Goal: Information Seeking & Learning: Learn about a topic

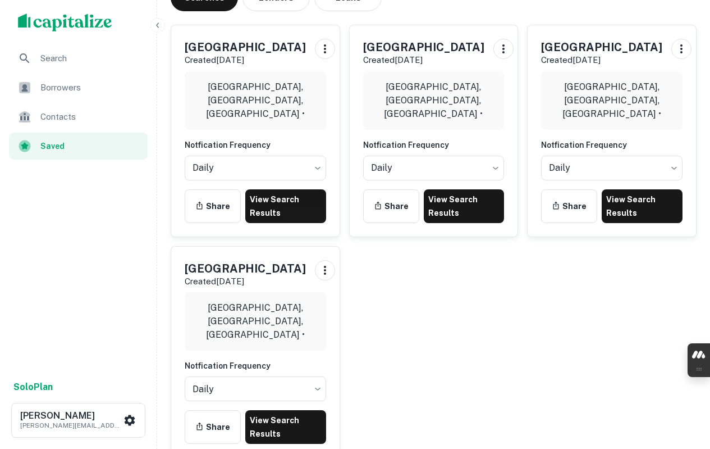
scroll to position [168, 0]
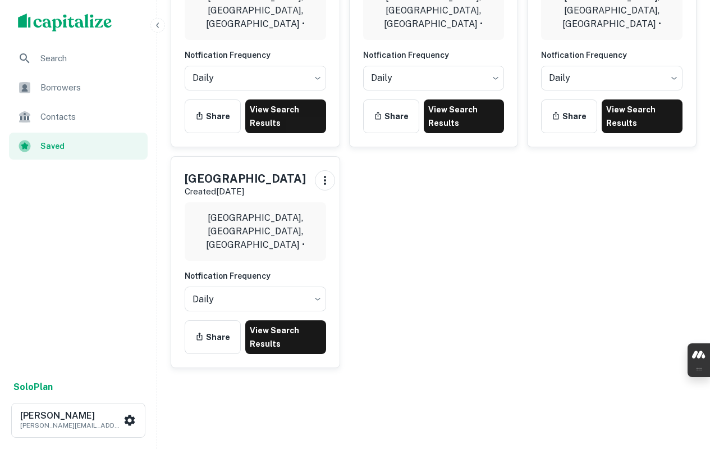
click at [294, 341] on link "View Search Results" at bounding box center [285, 337] width 81 height 34
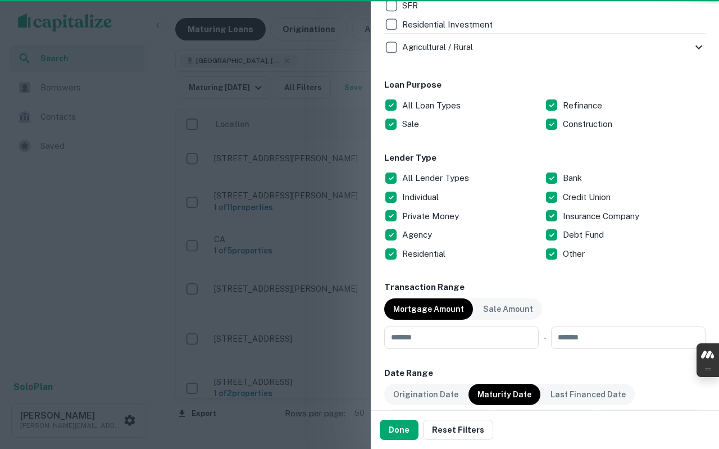
click at [413, 173] on p "All Lender Types" at bounding box center [436, 177] width 69 height 13
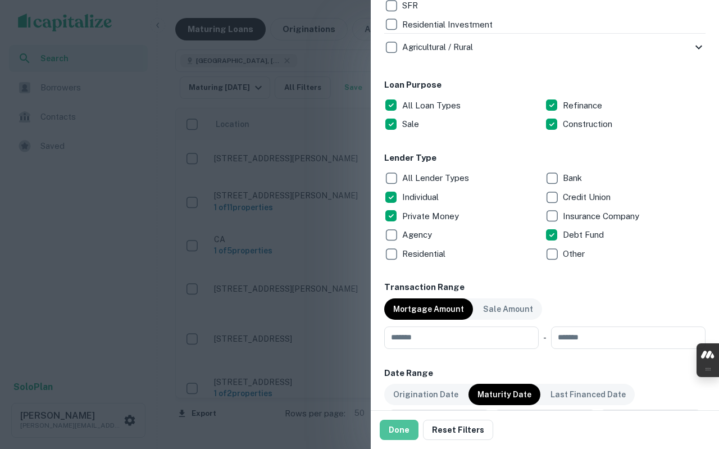
click at [411, 430] on button "Done" at bounding box center [399, 429] width 39 height 20
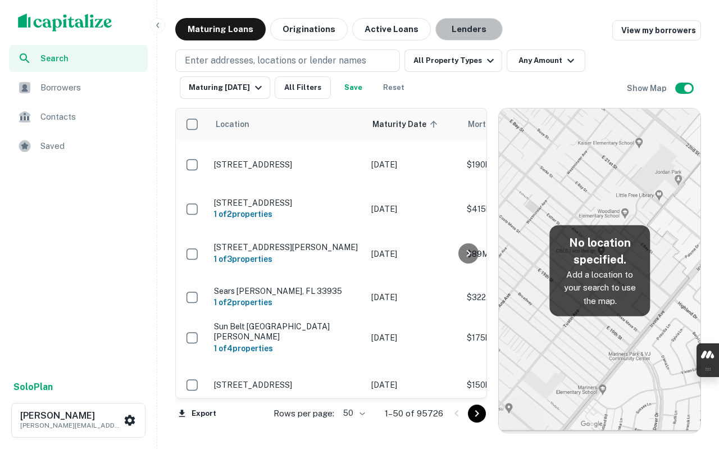
click at [462, 31] on button "Lenders" at bounding box center [468, 29] width 67 height 22
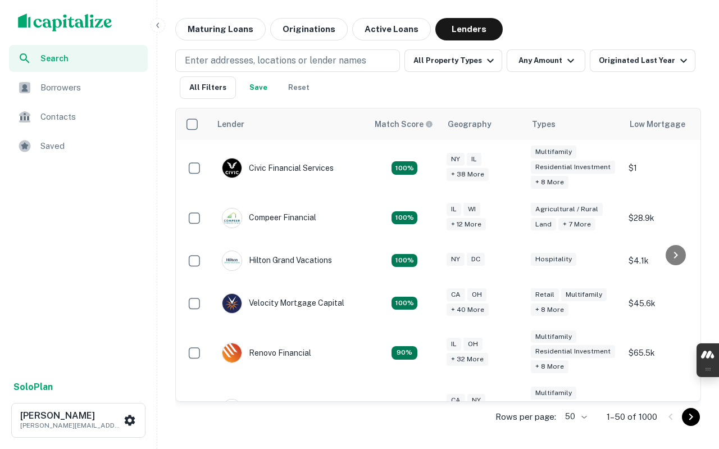
click at [528, 88] on div "Enter addresses, locations or lender names All Property Types Any Amount Origin…" at bounding box center [438, 73] width 526 height 49
click at [224, 90] on button "All Filters" at bounding box center [208, 87] width 56 height 22
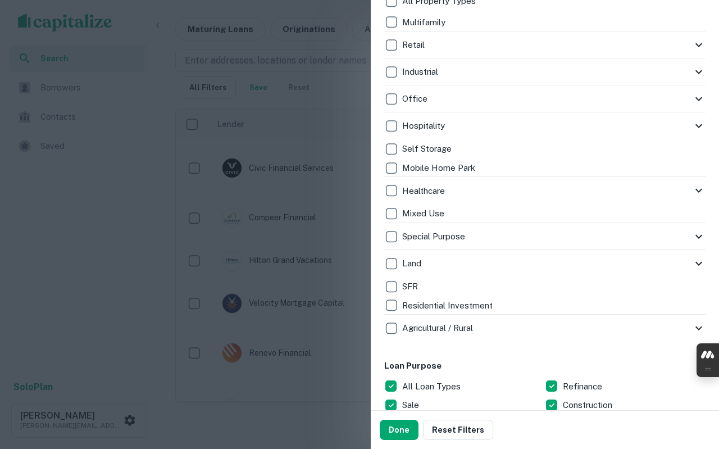
scroll to position [505, 0]
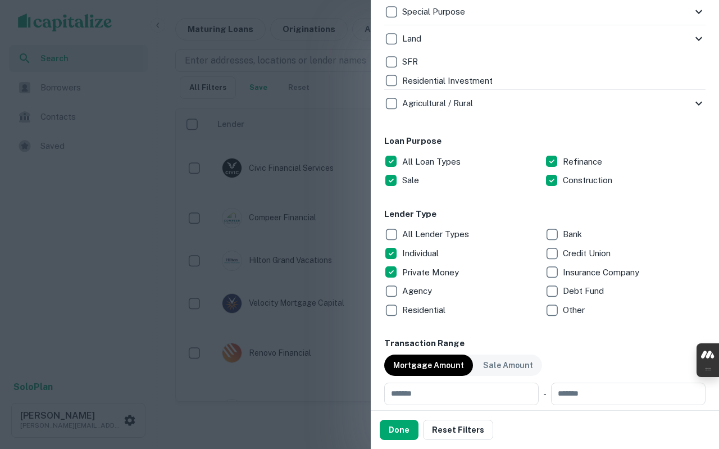
click at [413, 434] on button "Done" at bounding box center [399, 429] width 39 height 20
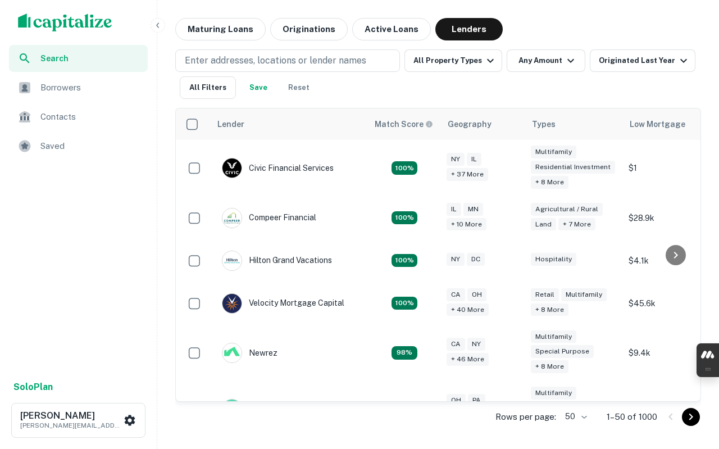
click at [50, 146] on span "Saved" at bounding box center [90, 145] width 101 height 13
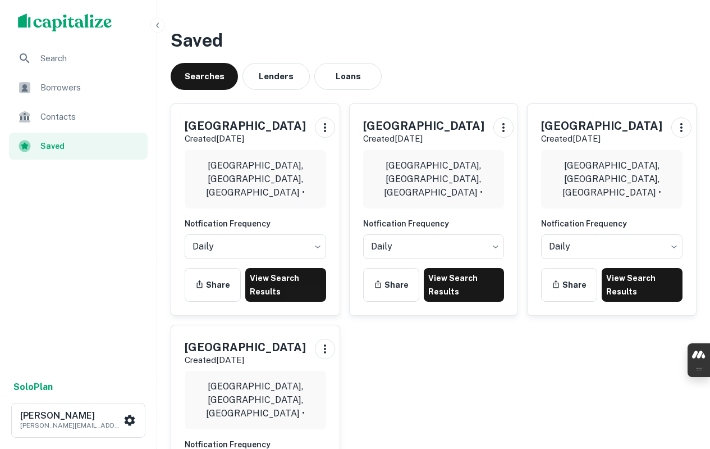
click at [328, 79] on button "Loans" at bounding box center [347, 76] width 67 height 27
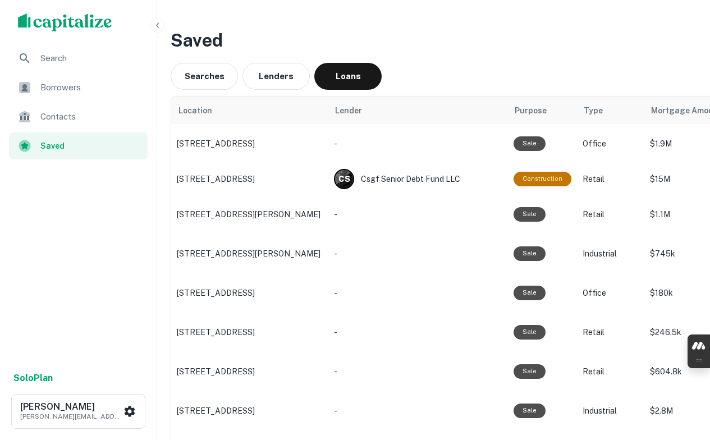
click at [282, 144] on p "700 Monte Vista Ln, Half Moon Bay, CA" at bounding box center [250, 144] width 146 height 10
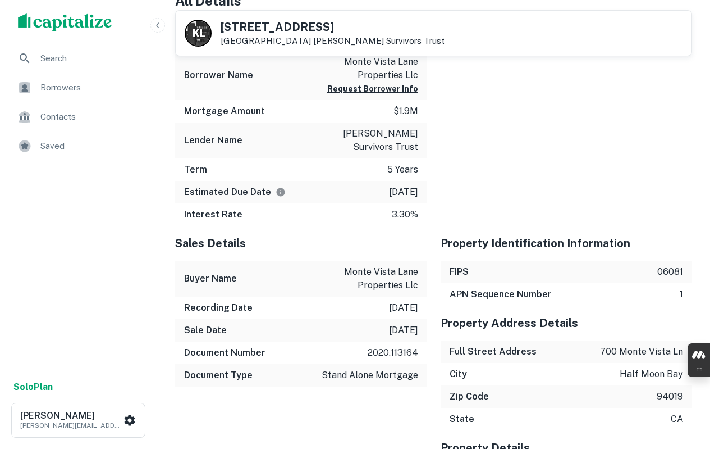
scroll to position [842, 0]
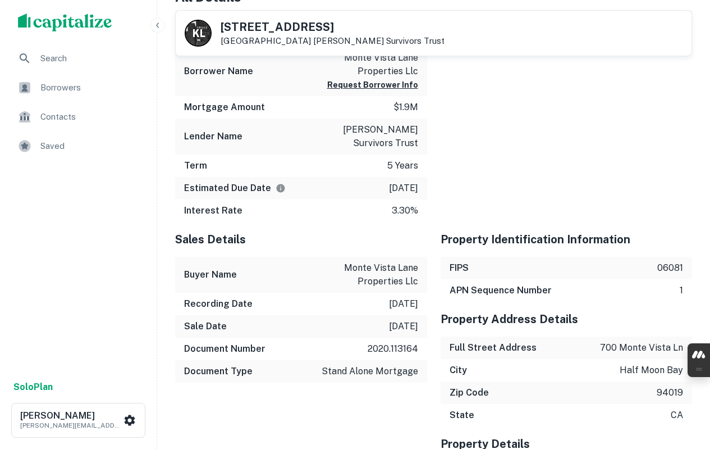
drag, startPoint x: 335, startPoint y: 128, endPoint x: 421, endPoint y: 139, distance: 86.6
click at [421, 139] on div "Lender Name kathryn l brumme survivors trust" at bounding box center [301, 136] width 252 height 36
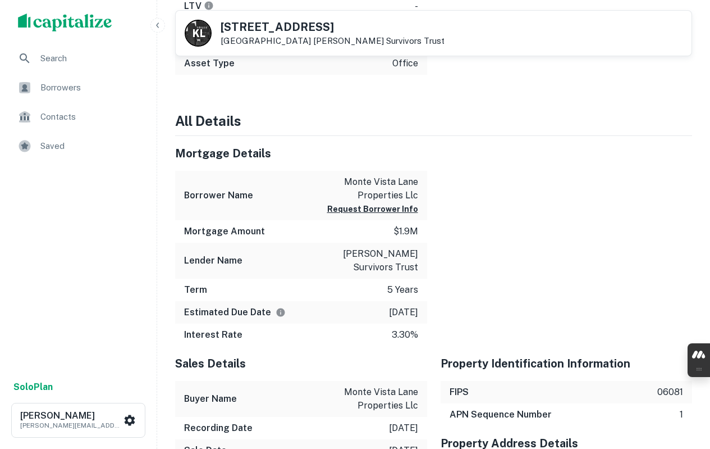
scroll to position [730, 0]
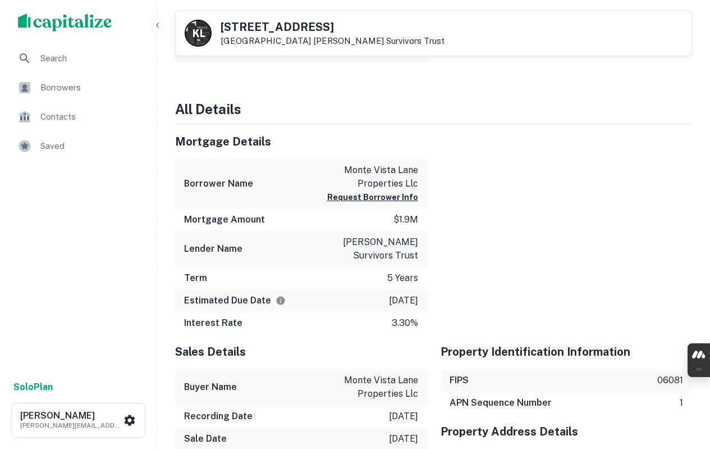
click at [374, 243] on p "[PERSON_NAME] survivors trust" at bounding box center [367, 248] width 101 height 27
click at [359, 243] on p "[PERSON_NAME] survivors trust" at bounding box center [367, 248] width 101 height 27
drag, startPoint x: 359, startPoint y: 243, endPoint x: 396, endPoint y: 243, distance: 36.5
click at [396, 243] on p "[PERSON_NAME] survivors trust" at bounding box center [367, 248] width 101 height 27
click at [374, 252] on p "[PERSON_NAME] survivors trust" at bounding box center [367, 248] width 101 height 27
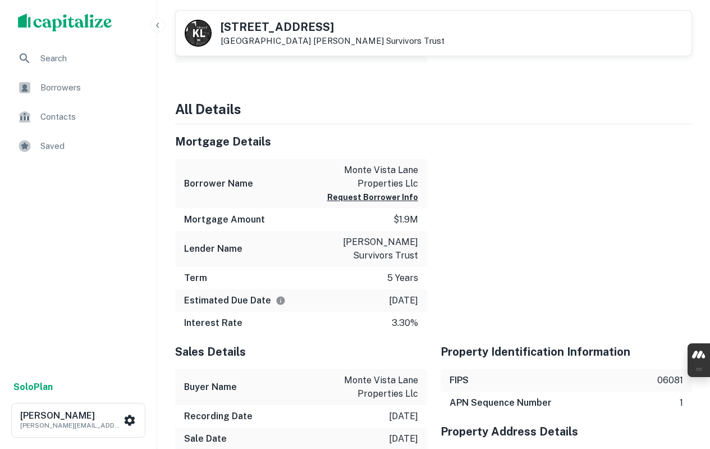
click at [357, 241] on p "[PERSON_NAME] survivors trust" at bounding box center [367, 248] width 101 height 27
drag, startPoint x: 357, startPoint y: 241, endPoint x: 404, endPoint y: 251, distance: 48.1
click at [404, 251] on p "[PERSON_NAME] survivors trust" at bounding box center [367, 248] width 101 height 27
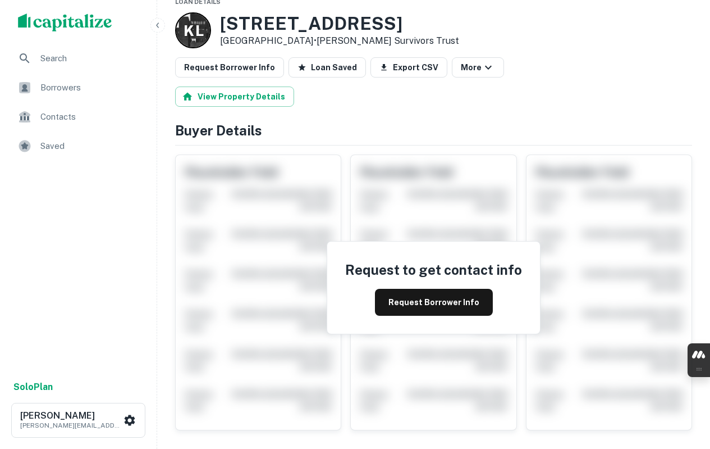
scroll to position [0, 0]
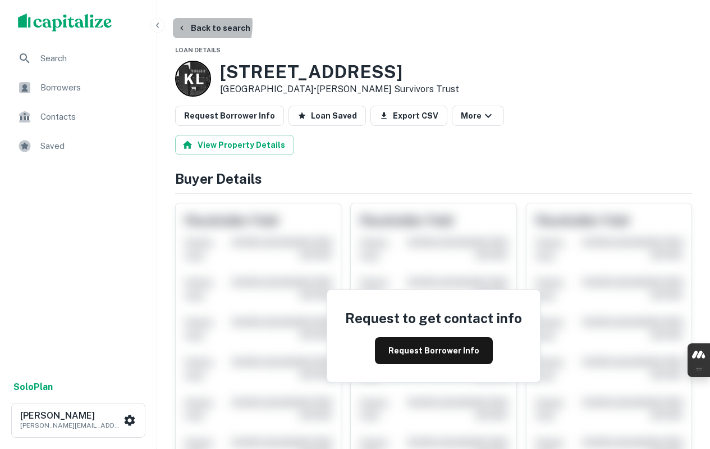
click at [188, 25] on button "Back to search" at bounding box center [214, 28] width 82 height 20
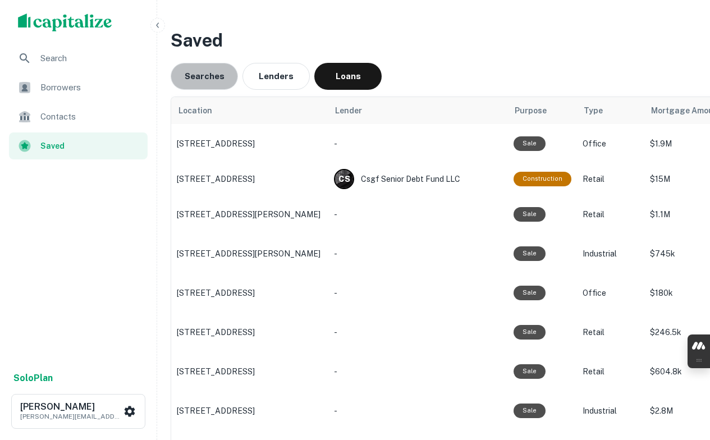
click at [227, 73] on button "Searches" at bounding box center [204, 76] width 67 height 27
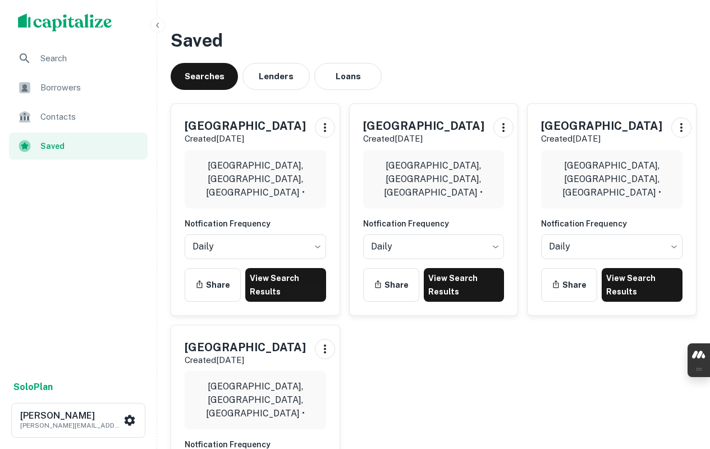
click at [229, 99] on div "San Bernardino County Created Oct 13th, 2025 San Bernardino County, CA, USA • N…" at bounding box center [251, 204] width 179 height 221
click at [282, 302] on link "View Search Results" at bounding box center [285, 285] width 81 height 34
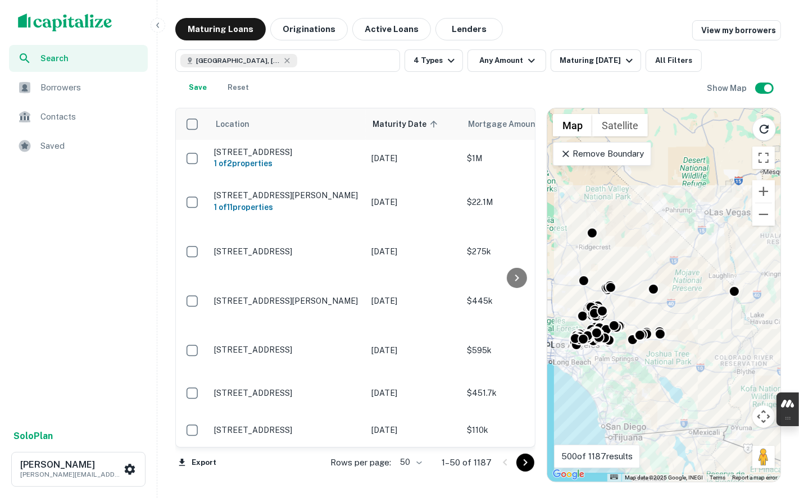
drag, startPoint x: 686, startPoint y: 0, endPoint x: 116, endPoint y: 281, distance: 635.7
click at [116, 281] on div "Search Borrowers Contacts Saved" at bounding box center [78, 234] width 157 height 378
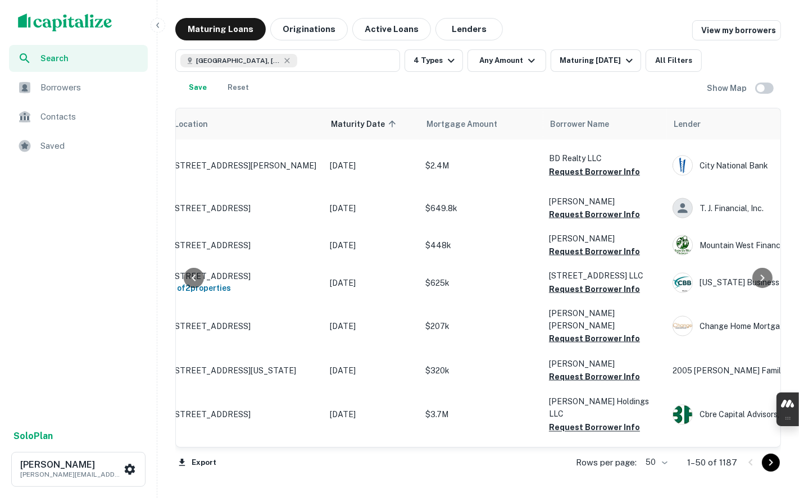
scroll to position [1507, 57]
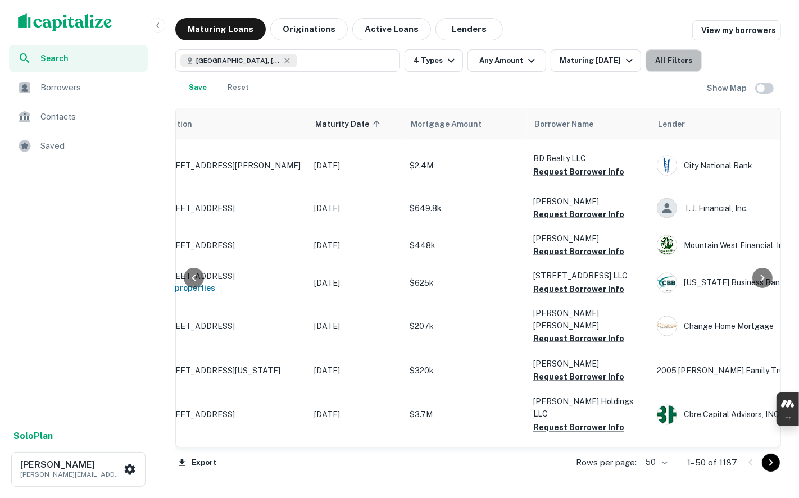
click at [685, 65] on button "All Filters" at bounding box center [673, 60] width 56 height 22
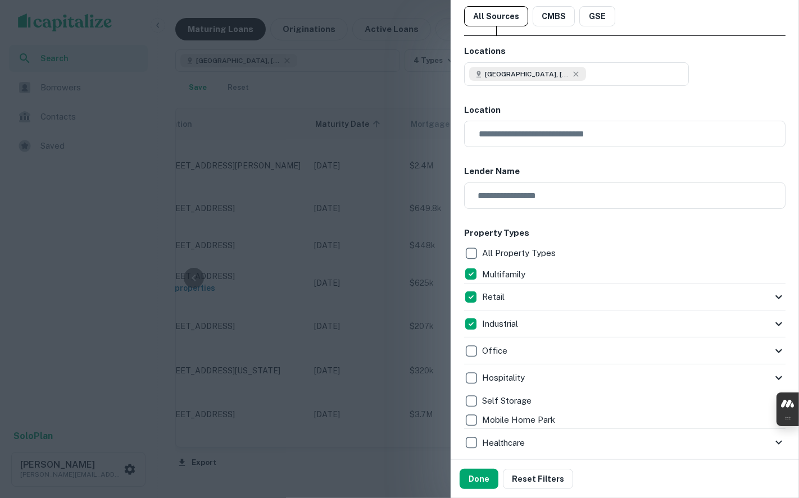
scroll to position [0, 0]
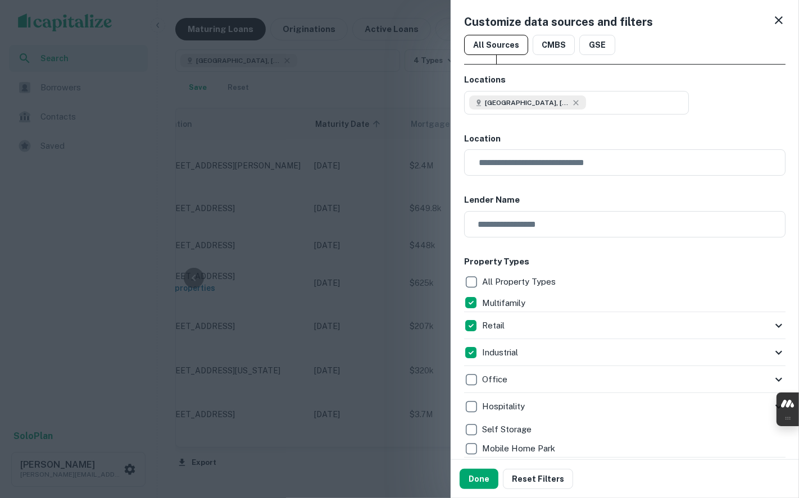
click at [718, 19] on icon at bounding box center [778, 19] width 13 height 13
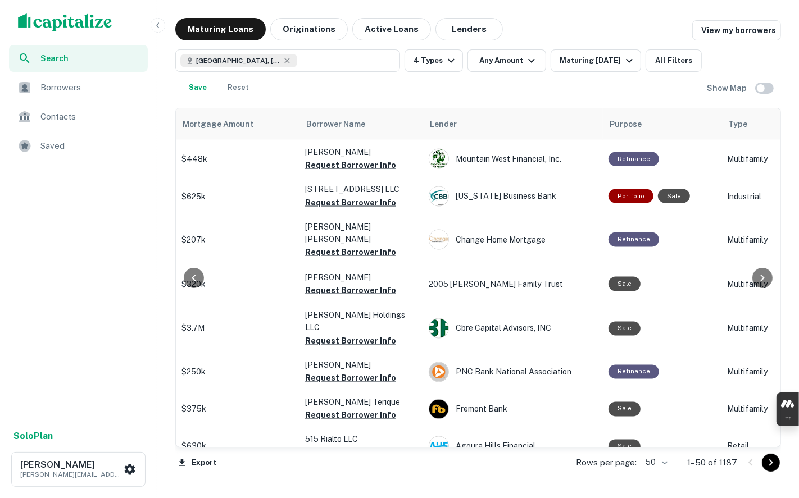
scroll to position [1631, 285]
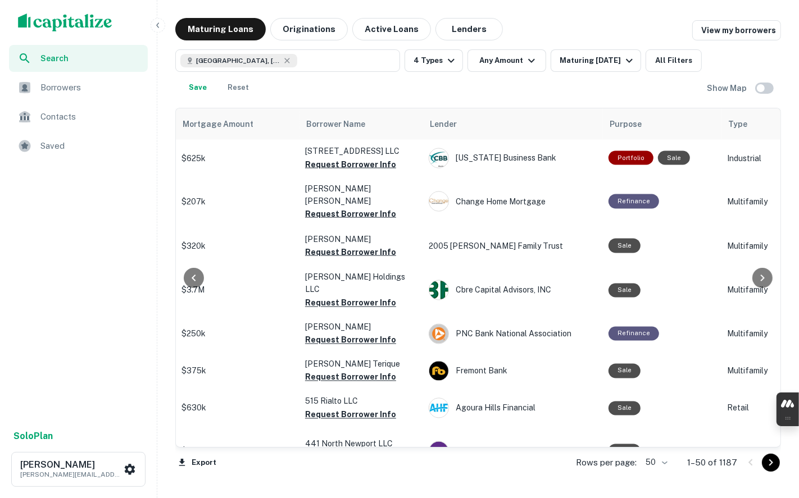
click at [46, 150] on span "Saved" at bounding box center [90, 145] width 101 height 13
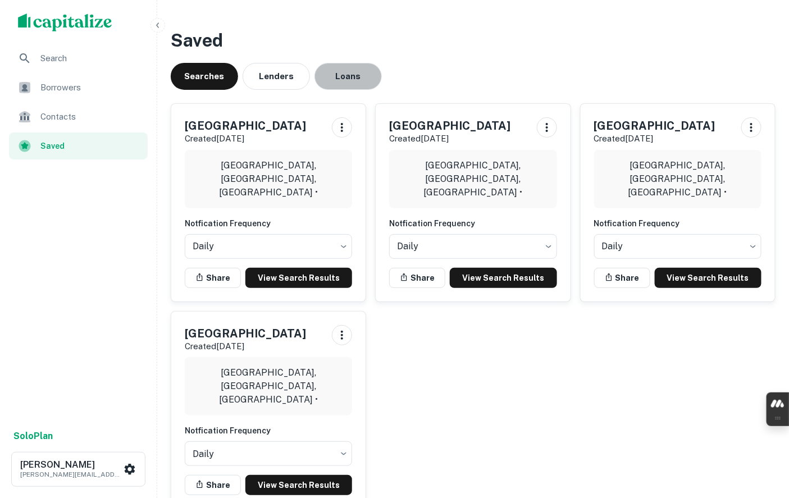
click at [340, 83] on button "Loans" at bounding box center [347, 76] width 67 height 27
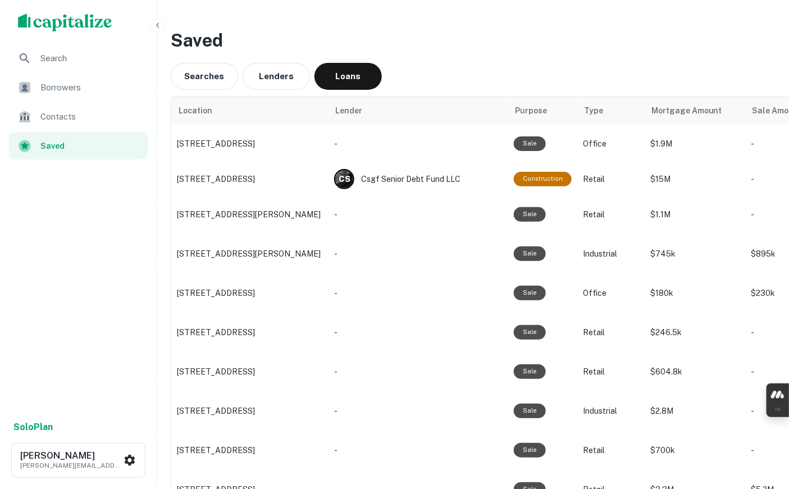
click at [283, 144] on p "[STREET_ADDRESS]" at bounding box center [250, 144] width 146 height 10
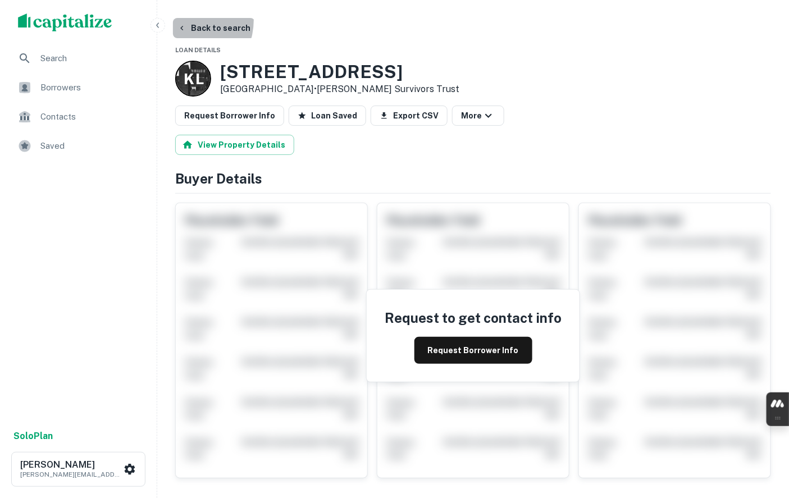
click at [181, 20] on button "Back to search" at bounding box center [214, 28] width 82 height 20
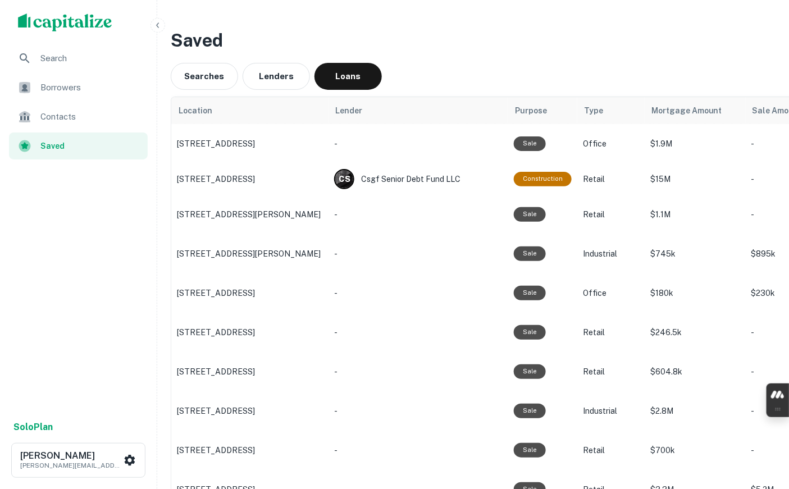
click at [212, 215] on p "[STREET_ADDRESS][PERSON_NAME]" at bounding box center [250, 214] width 146 height 10
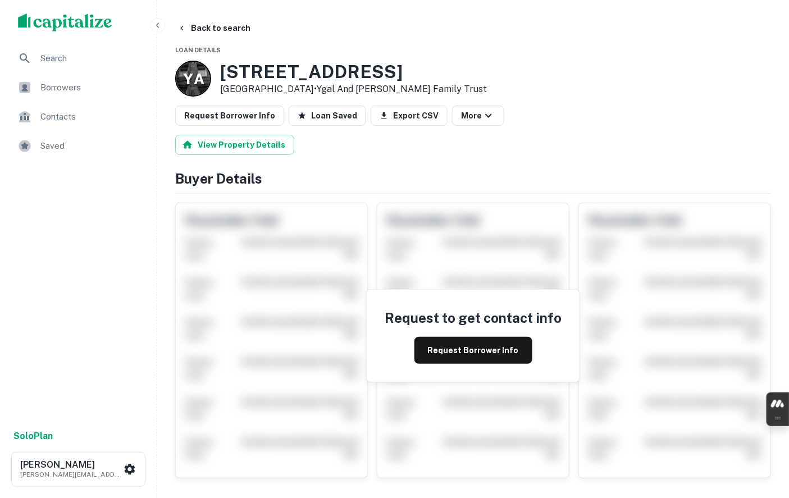
click at [177, 28] on icon "button" at bounding box center [181, 28] width 9 height 9
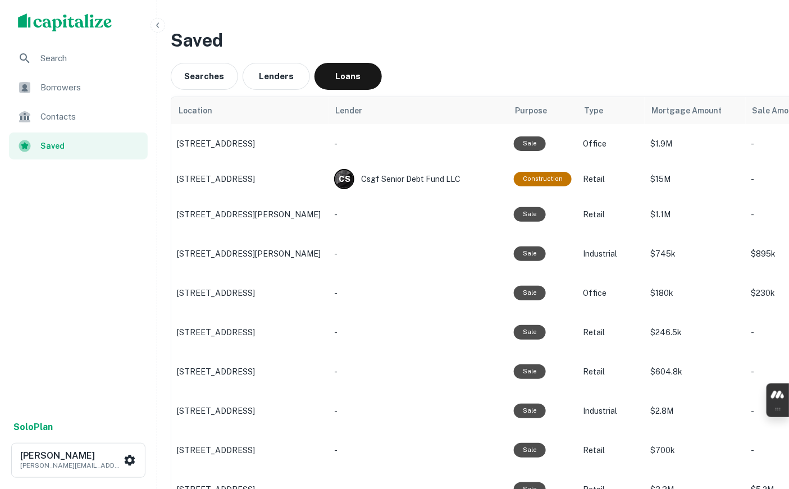
click at [249, 142] on p "[STREET_ADDRESS]" at bounding box center [250, 144] width 146 height 10
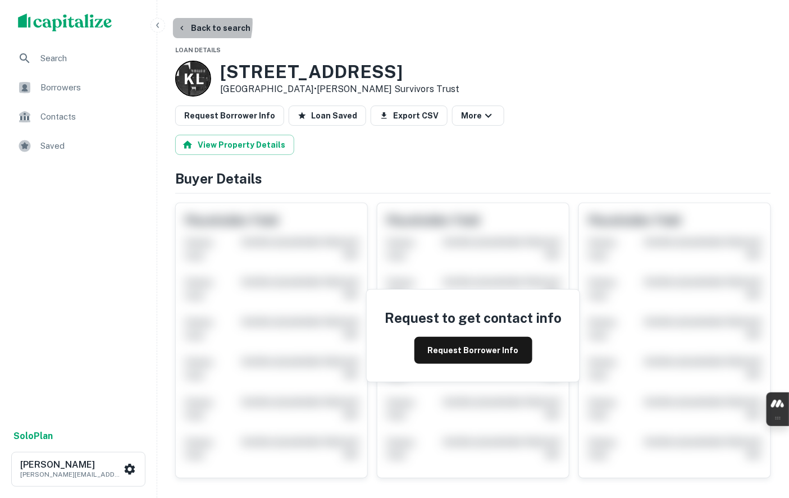
click at [181, 24] on icon "button" at bounding box center [181, 28] width 9 height 9
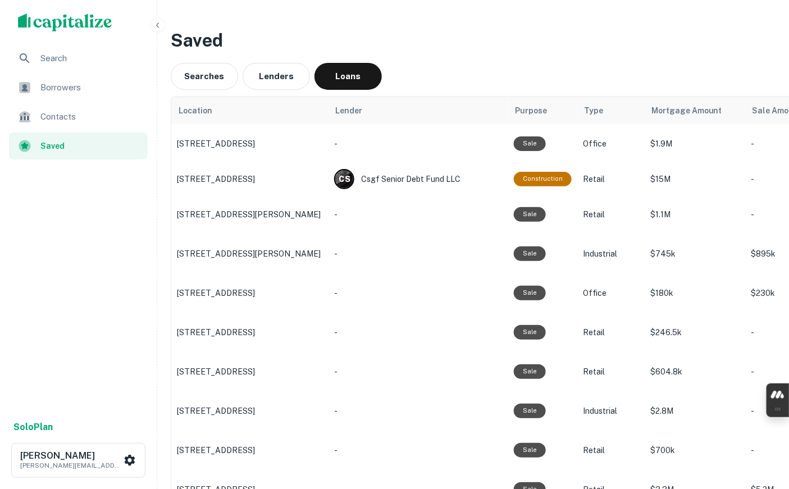
click at [244, 206] on td "[STREET_ADDRESS][PERSON_NAME]" at bounding box center [249, 214] width 157 height 39
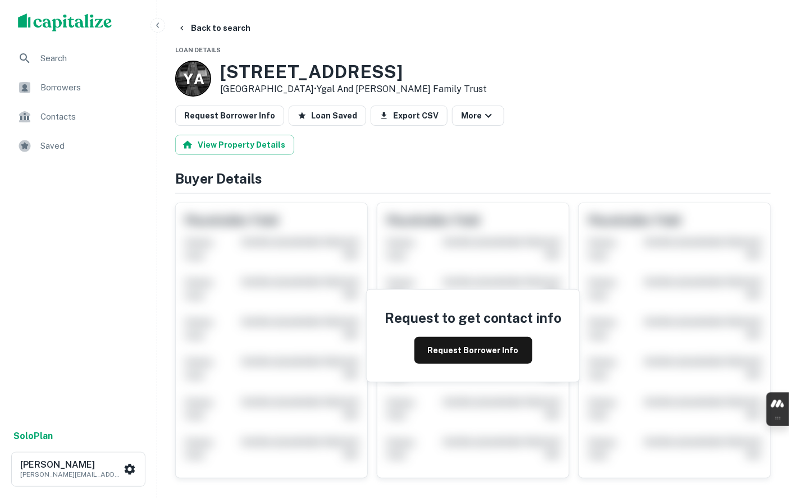
click at [313, 115] on button "Loan Saved" at bounding box center [327, 116] width 77 height 20
click at [313, 115] on button "Save Loan" at bounding box center [325, 116] width 72 height 20
click at [229, 34] on button "Back to search" at bounding box center [214, 28] width 82 height 20
